Goal: Navigation & Orientation: Find specific page/section

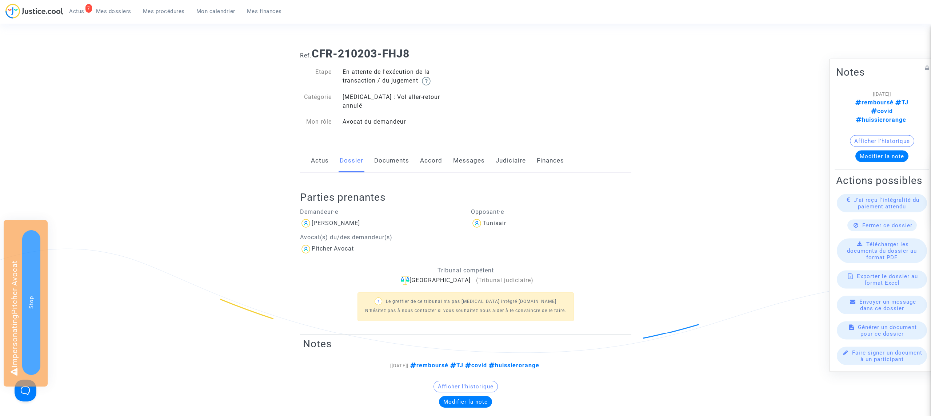
click at [318, 151] on link "Actus" at bounding box center [320, 161] width 18 height 24
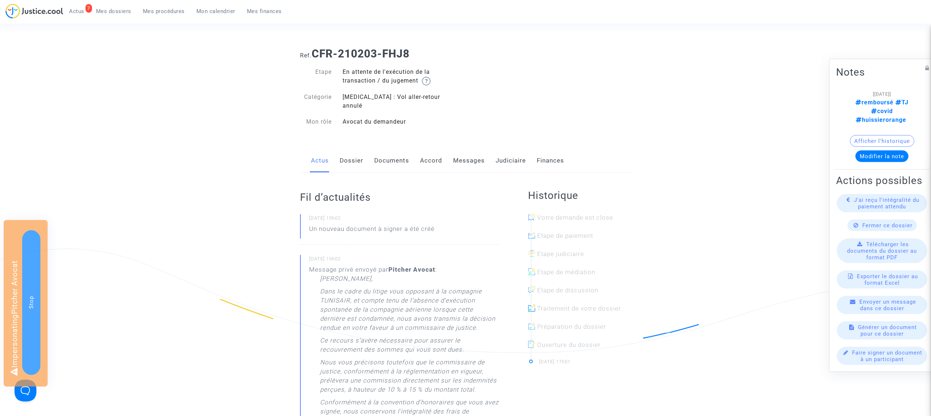
click at [506, 149] on link "Judiciaire" at bounding box center [511, 161] width 30 height 24
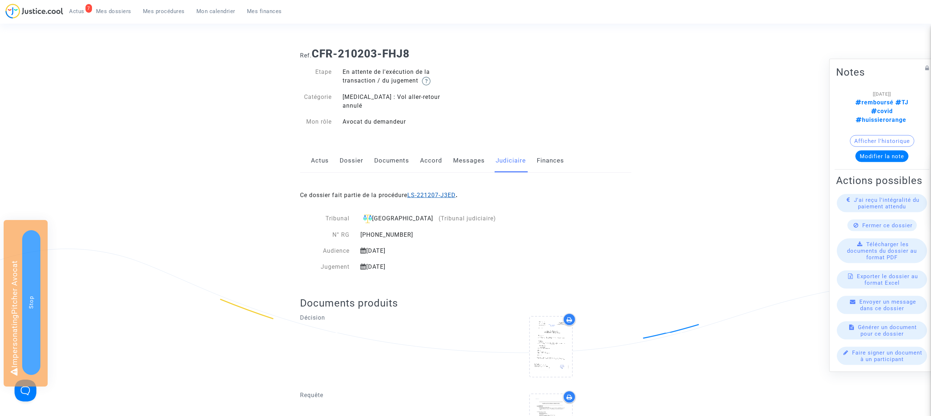
click at [423, 192] on link "LS-221207-J3ED" at bounding box center [431, 195] width 48 height 7
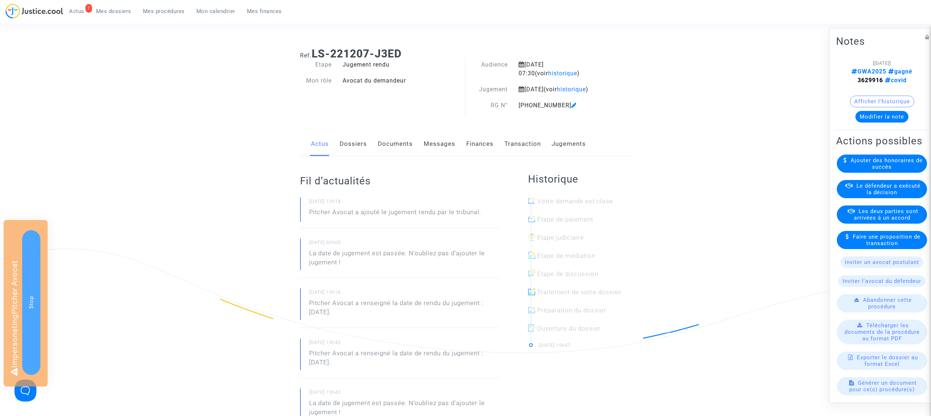
click at [566, 151] on link "Jugements" at bounding box center [569, 144] width 34 height 24
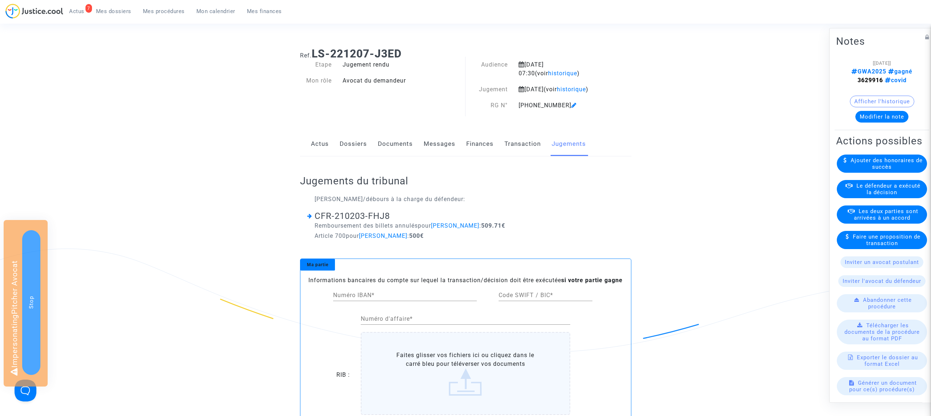
click at [527, 153] on link "Transaction" at bounding box center [522, 144] width 36 height 24
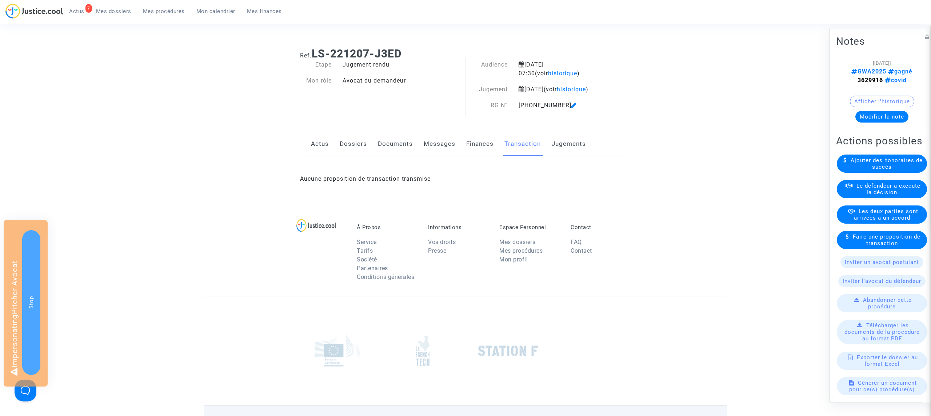
click at [566, 152] on link "Jugements" at bounding box center [569, 144] width 34 height 24
